Goal: Find specific page/section: Find specific page/section

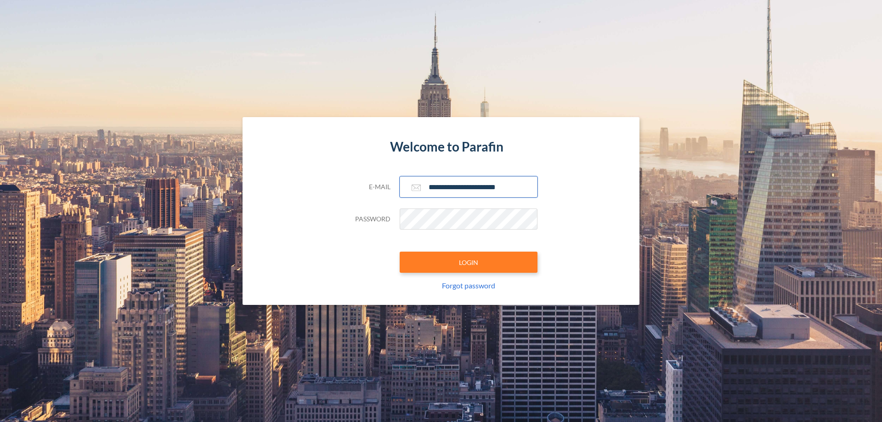
type input "**********"
click at [468, 262] on button "LOGIN" at bounding box center [469, 262] width 138 height 21
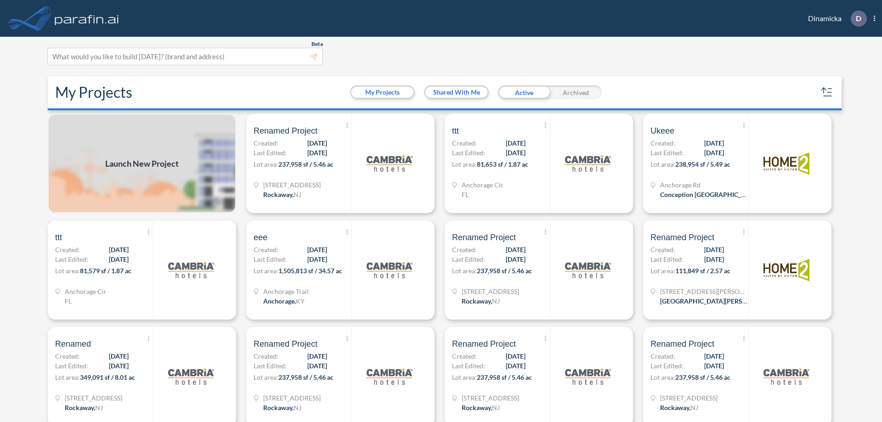
scroll to position [2, 0]
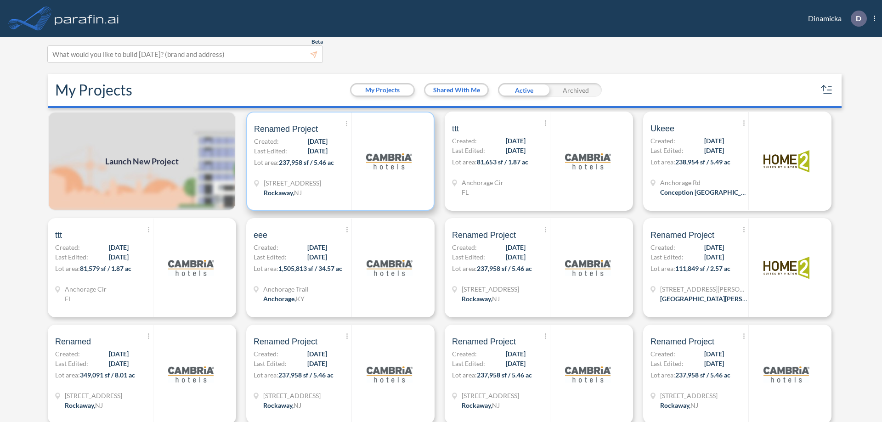
click at [338, 161] on p "Lot area: 237,958 sf / 5.46 ac" at bounding box center [302, 164] width 97 height 13
